Goal: Information Seeking & Learning: Learn about a topic

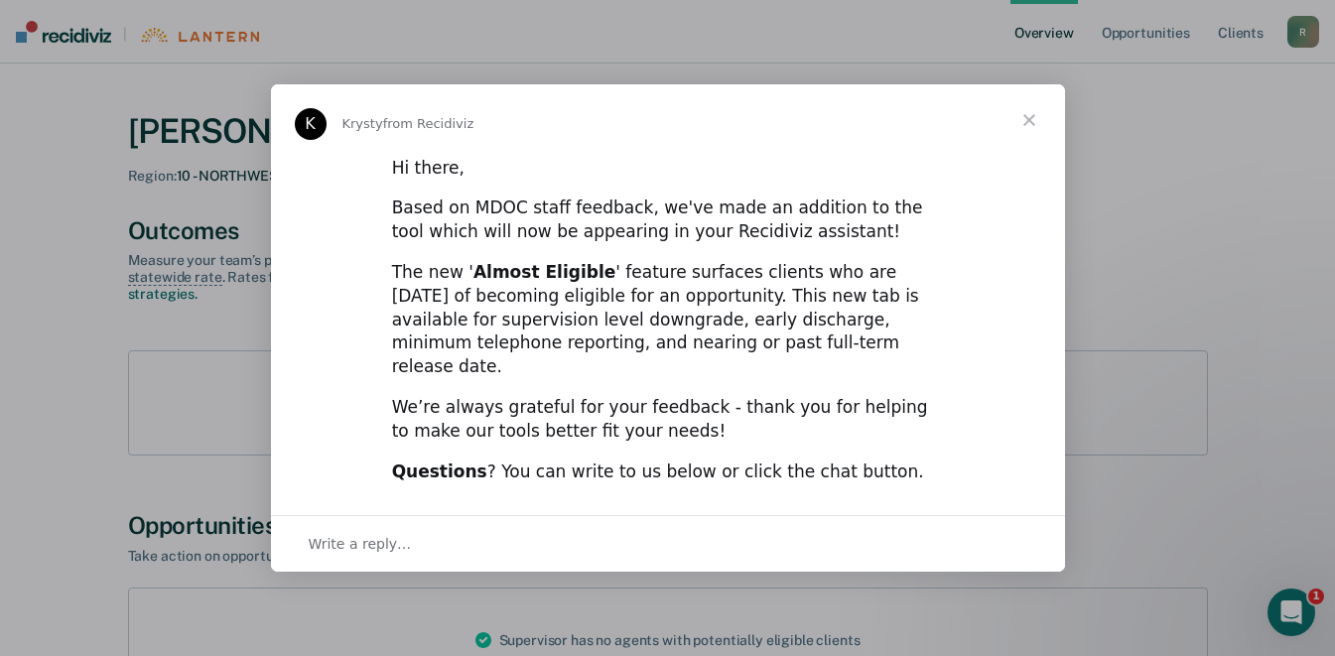
click at [1017, 150] on span "Close" at bounding box center [1029, 119] width 71 height 71
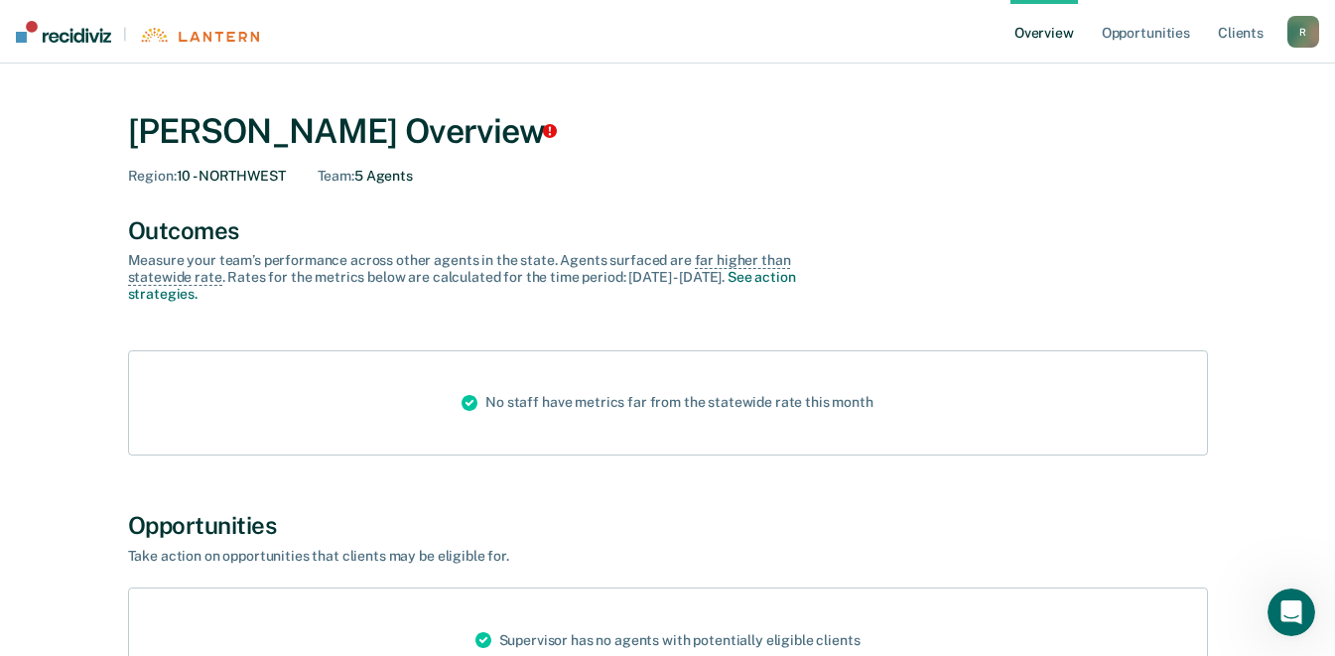
click at [554, 132] on icon "Tooltip anchor" at bounding box center [550, 131] width 14 height 14
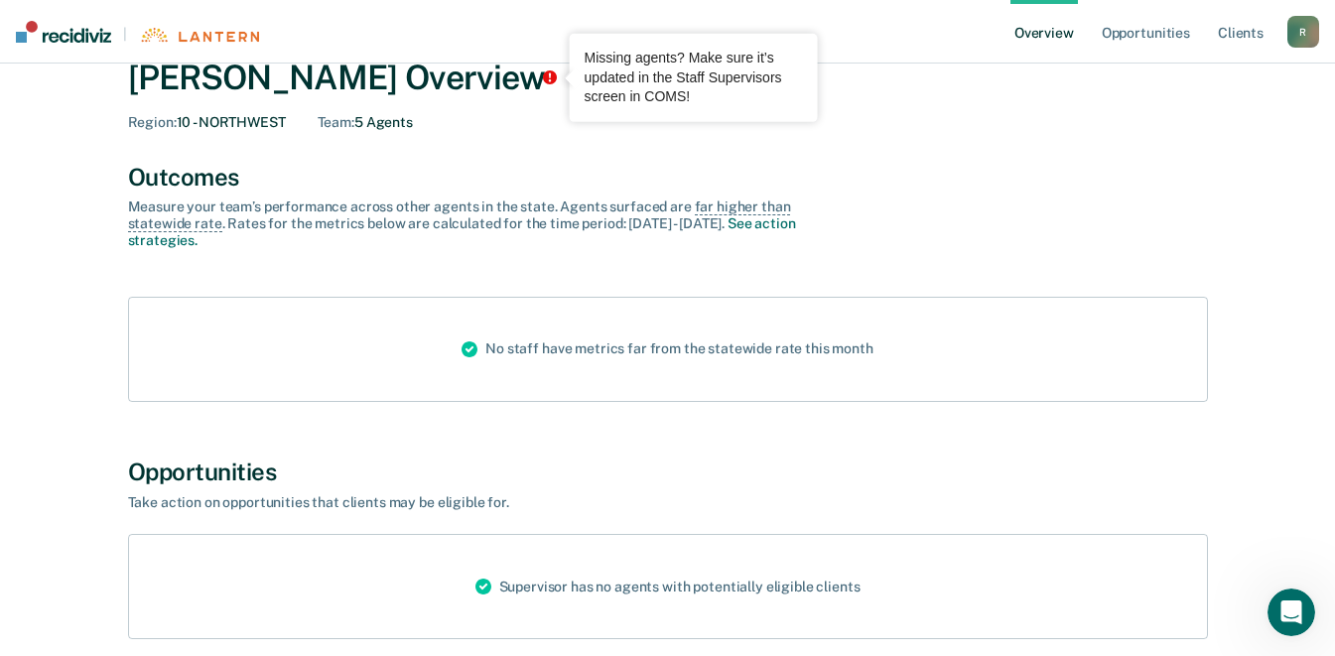
scroll to position [52, 0]
